Goal: Task Accomplishment & Management: Use online tool/utility

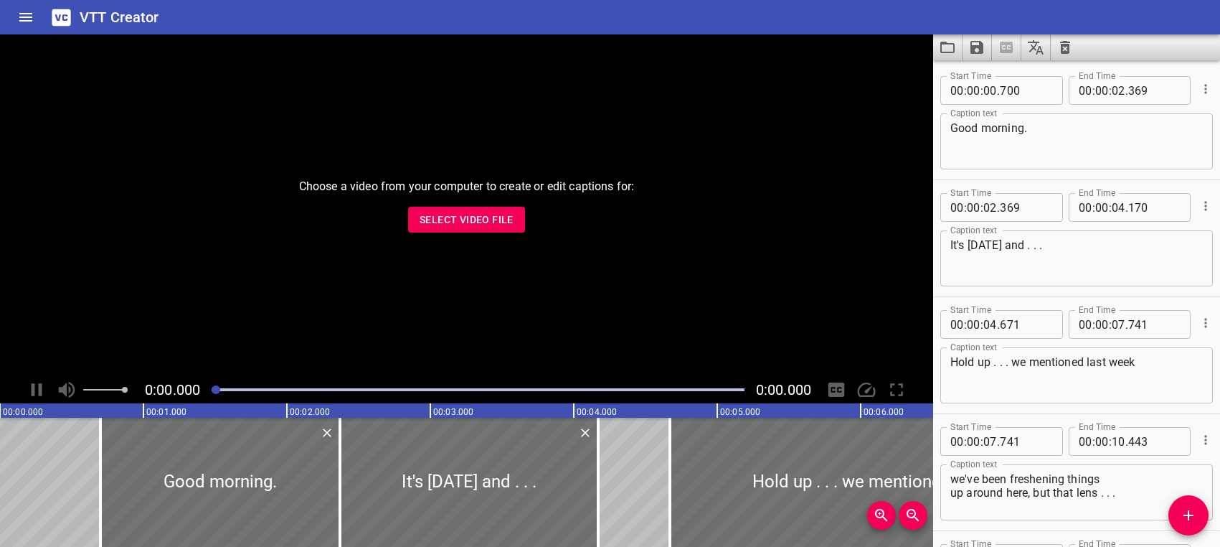
scroll to position [19819, 0]
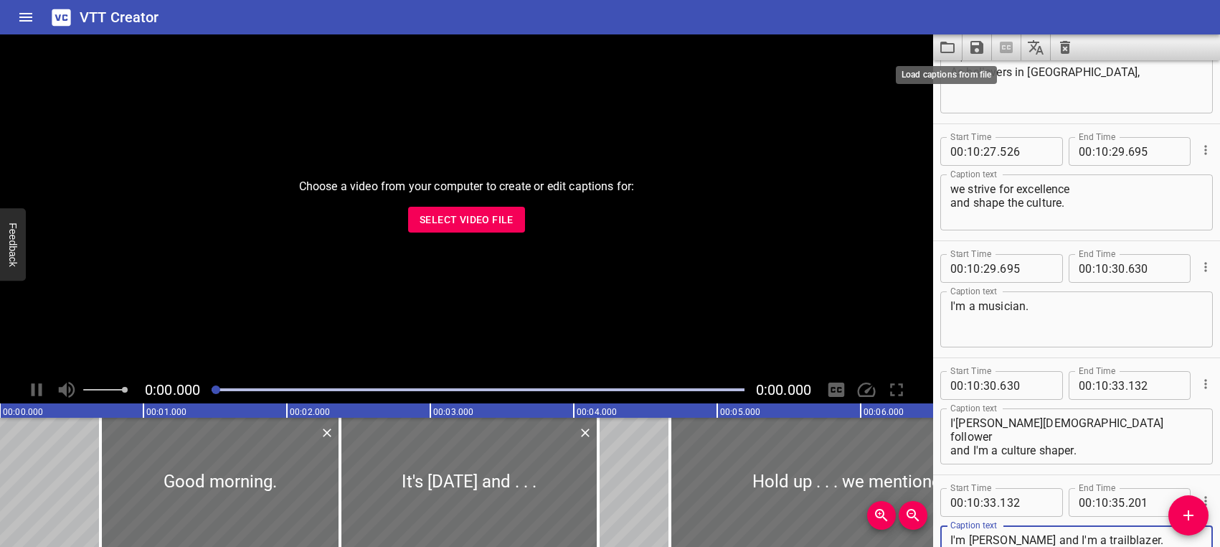
click at [951, 47] on icon "Load captions from file" at bounding box center [947, 47] width 17 height 17
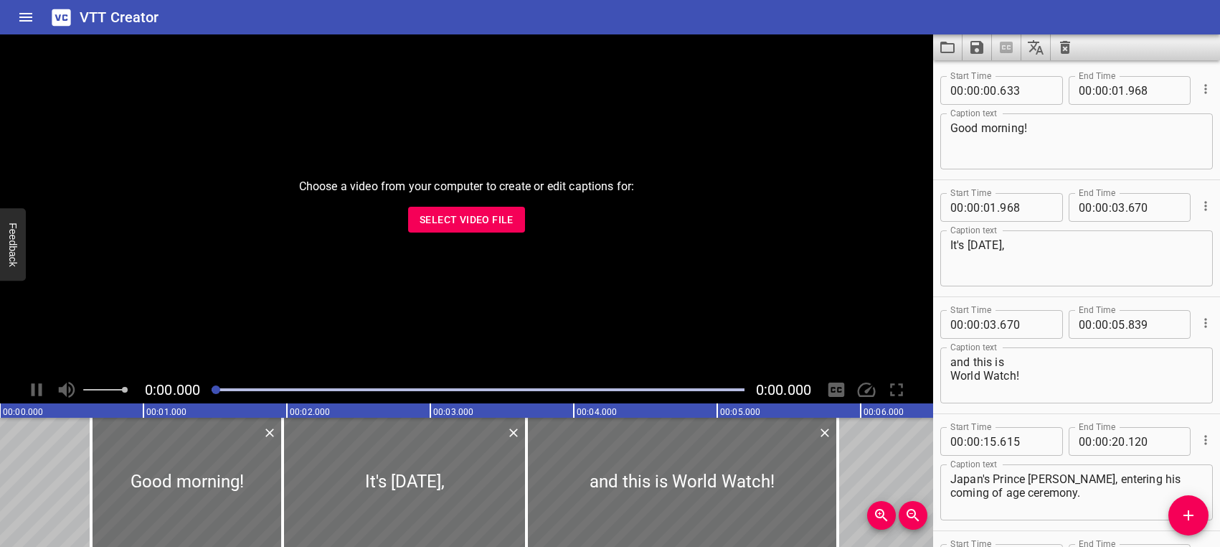
scroll to position [19351, 0]
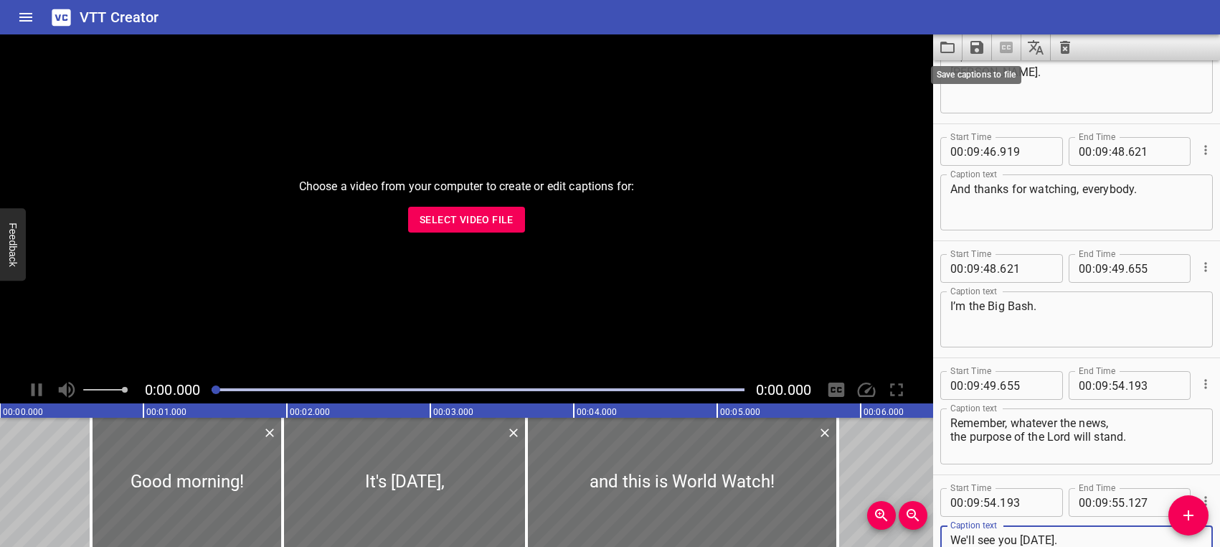
type textarea "We'll see you [DATE]."
click at [976, 50] on icon "Save captions to file" at bounding box center [977, 47] width 17 height 17
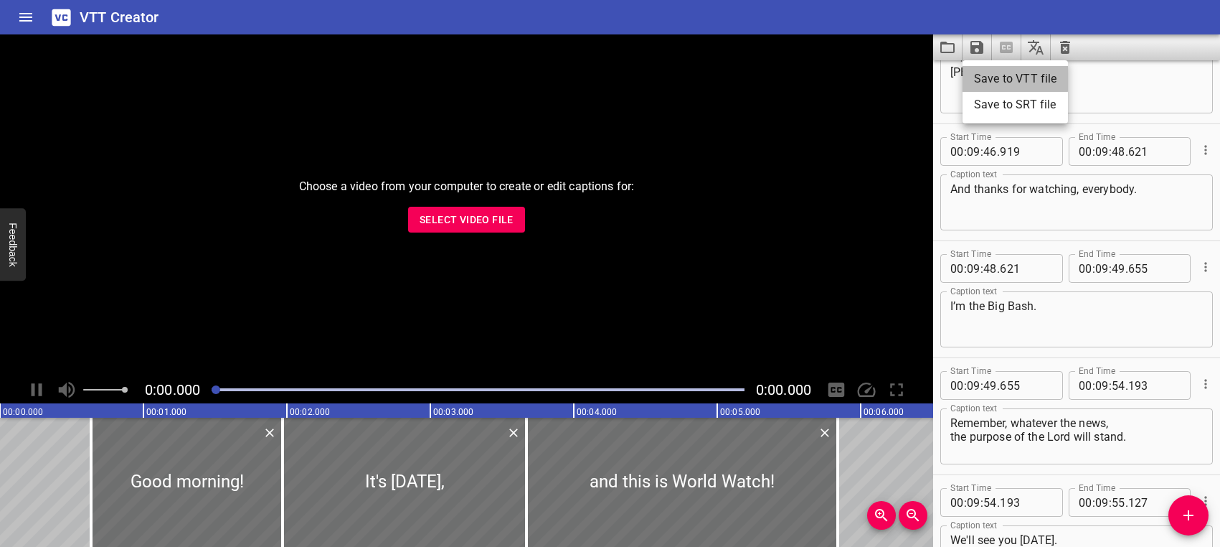
click at [989, 76] on li "Save to VTT file" at bounding box center [1015, 79] width 105 height 26
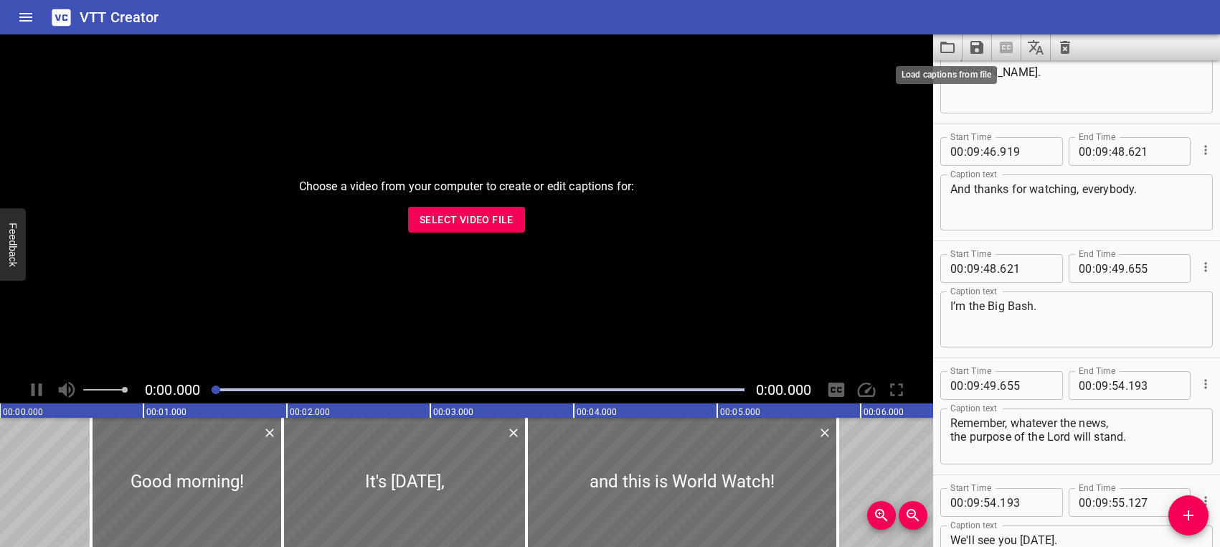
click at [947, 49] on icon "Load captions from file" at bounding box center [947, 47] width 17 height 17
type textarea "We'll see you [DATE]."
click at [976, 48] on icon "Save captions to file" at bounding box center [977, 47] width 13 height 13
click at [984, 78] on li "Save to VTT file" at bounding box center [1015, 79] width 105 height 26
click at [943, 50] on icon "Load captions from file" at bounding box center [947, 47] width 17 height 17
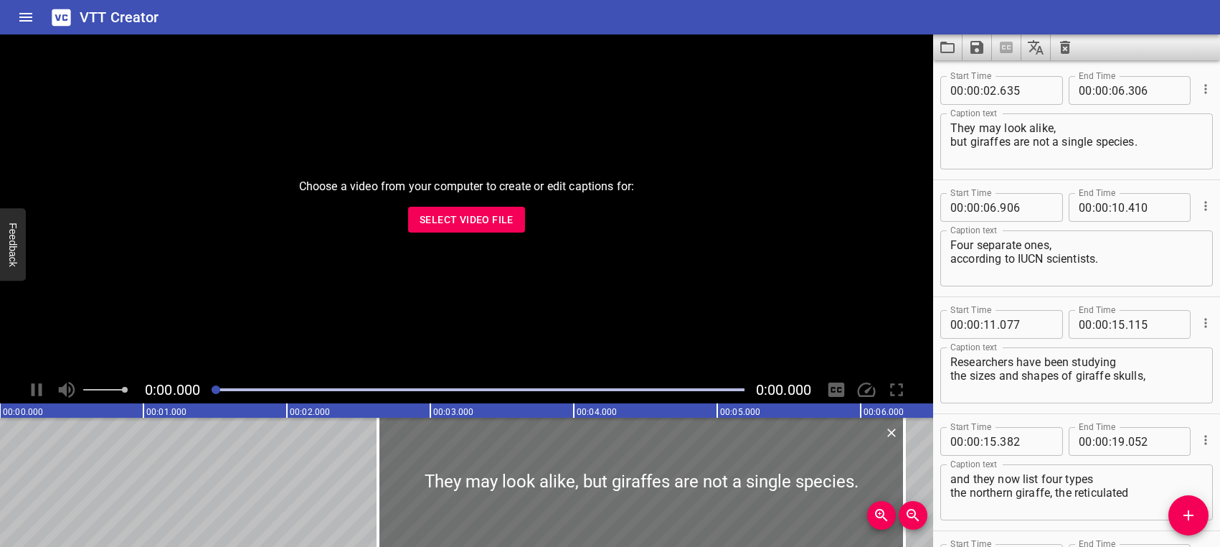
scroll to position [5084, 0]
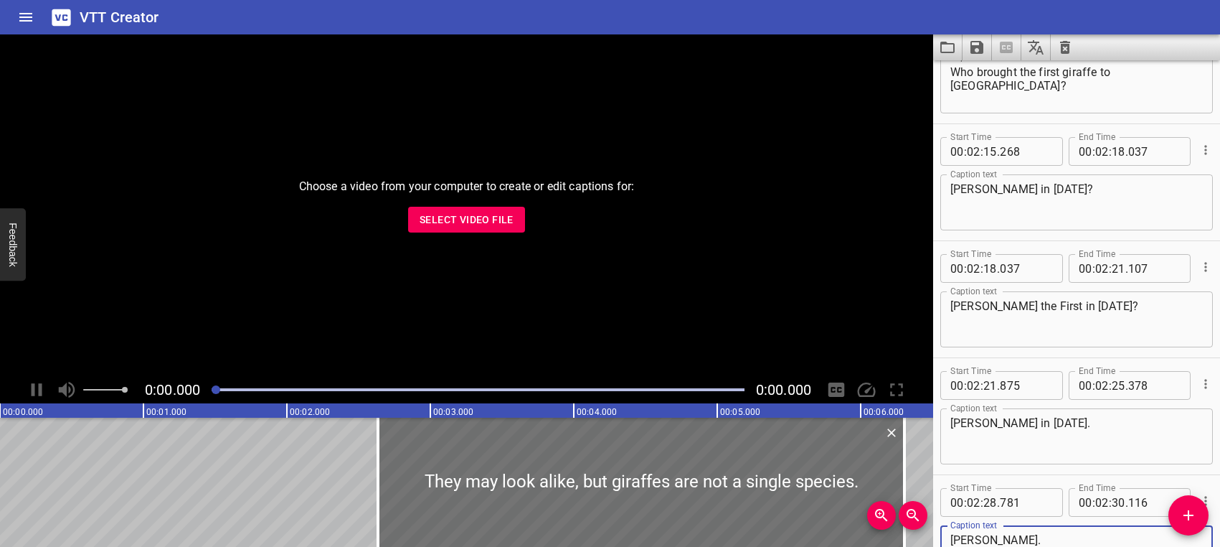
type textarea "[PERSON_NAME]."
click at [979, 44] on icon "Save captions to file" at bounding box center [977, 47] width 13 height 13
click at [986, 75] on li "Save to VTT file" at bounding box center [1015, 79] width 105 height 26
click at [944, 44] on icon "Load captions from file" at bounding box center [948, 47] width 14 height 11
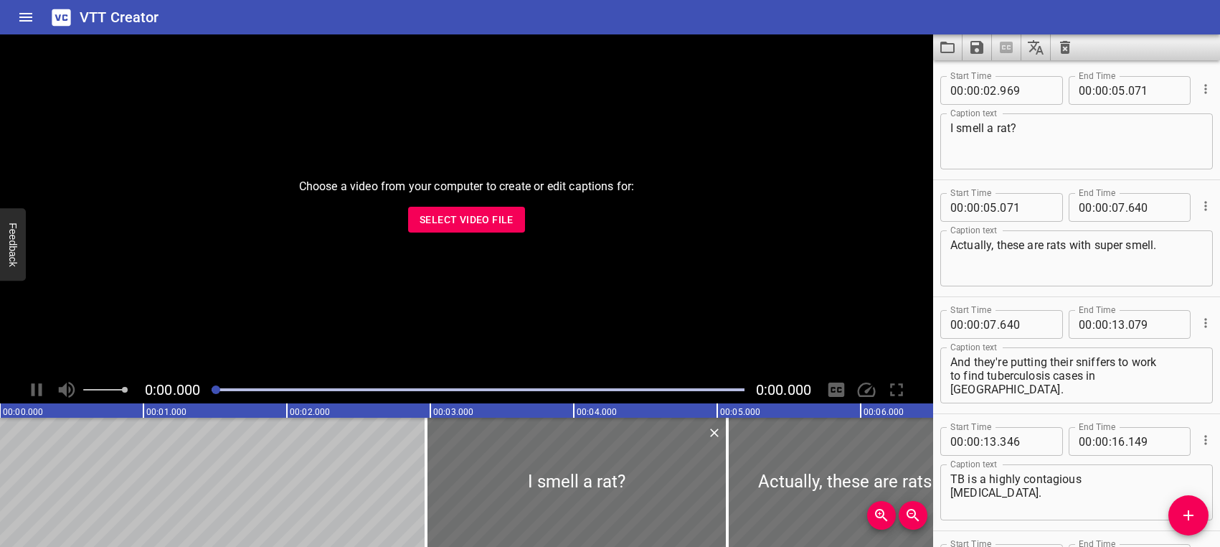
scroll to position [4500, 0]
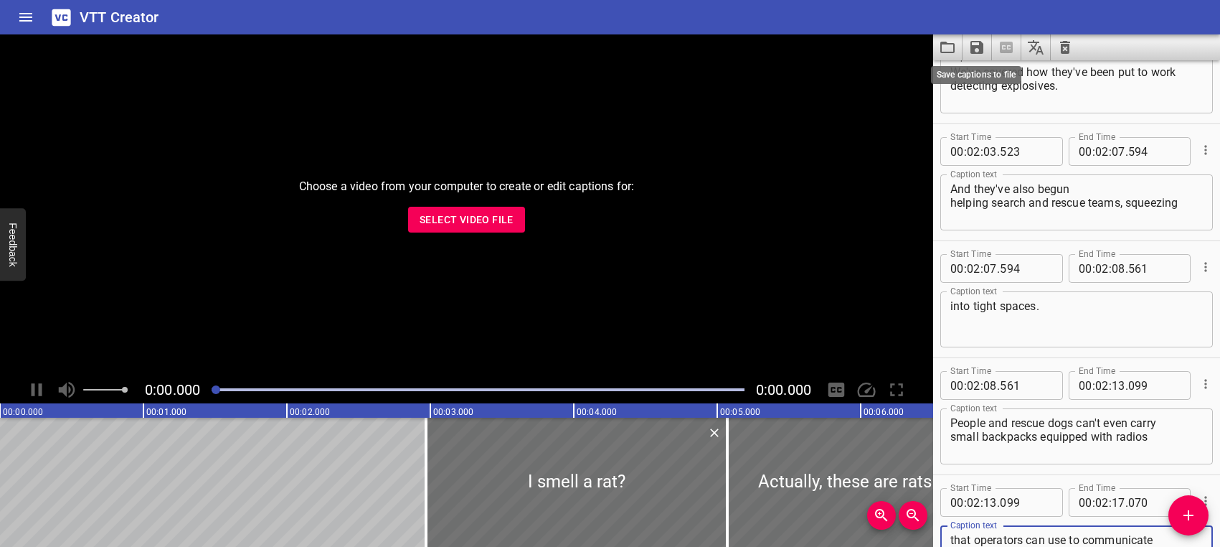
type textarea "that operators can use to communicate with victims through debris."
click at [974, 45] on icon "Save captions to file" at bounding box center [977, 47] width 13 height 13
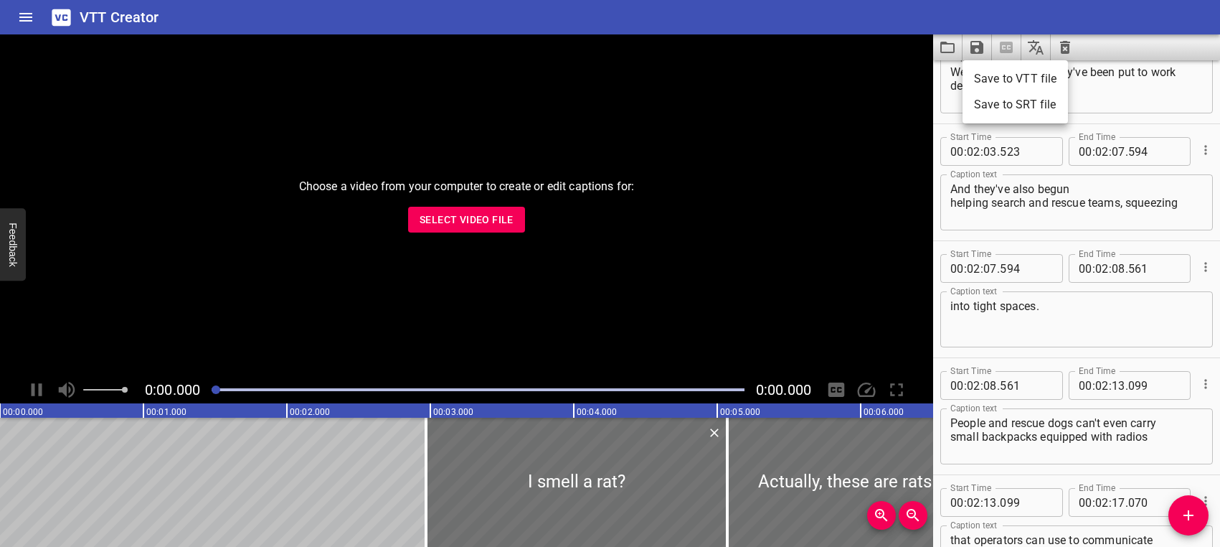
click at [993, 76] on li "Save to VTT file" at bounding box center [1015, 79] width 105 height 26
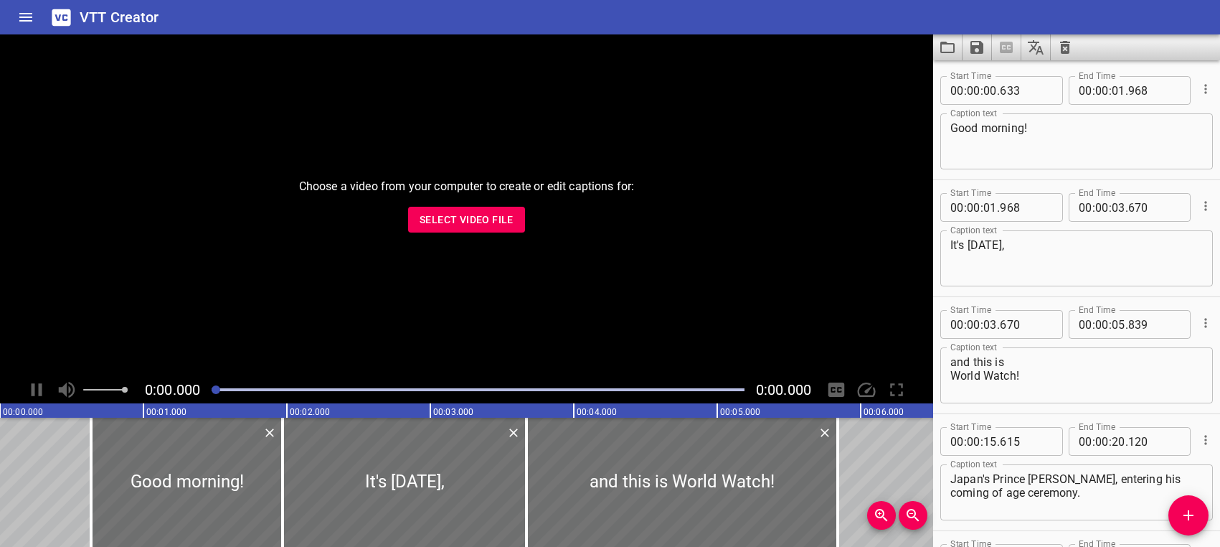
scroll to position [19351, 0]
